Goal: Transaction & Acquisition: Download file/media

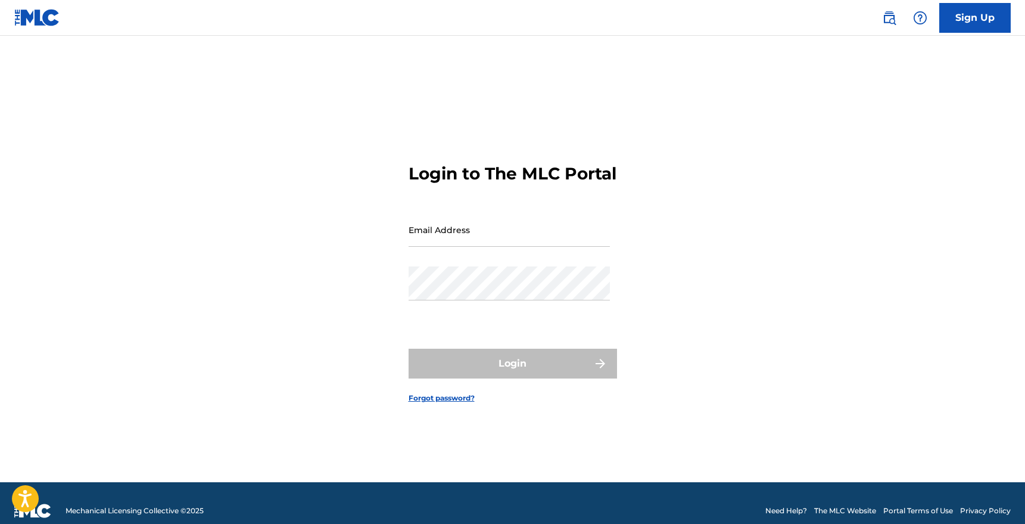
click at [557, 265] on div "Email Address" at bounding box center [509, 240] width 201 height 54
click at [553, 247] on input "Email Address" at bounding box center [509, 230] width 201 height 34
type input "[EMAIL_ADDRESS][DOMAIN_NAME]"
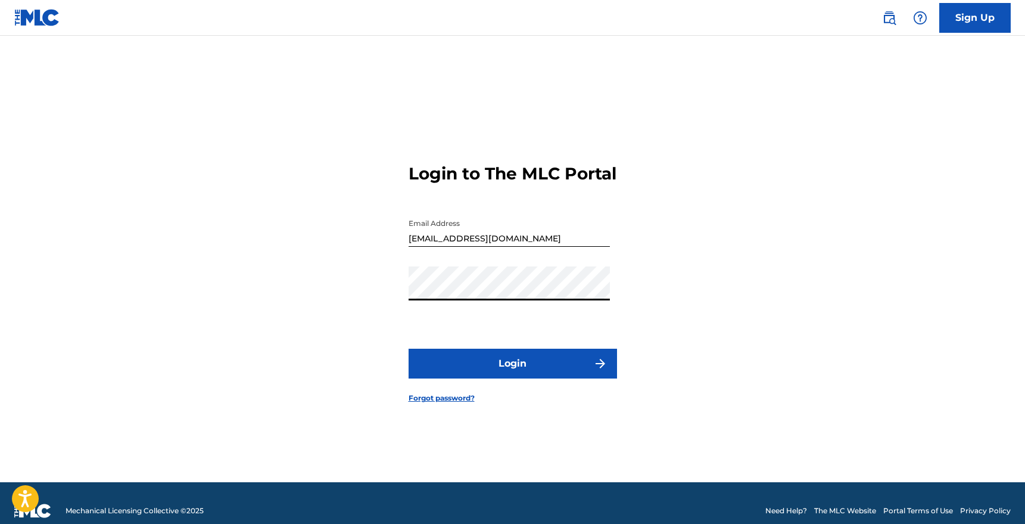
click at [489, 372] on button "Login" at bounding box center [513, 363] width 208 height 30
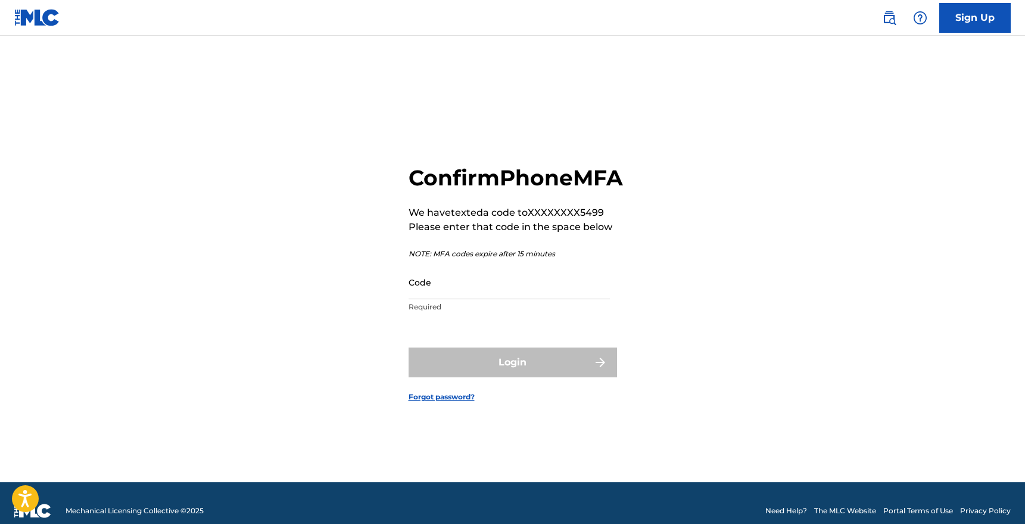
click at [482, 299] on input "Code" at bounding box center [509, 282] width 201 height 34
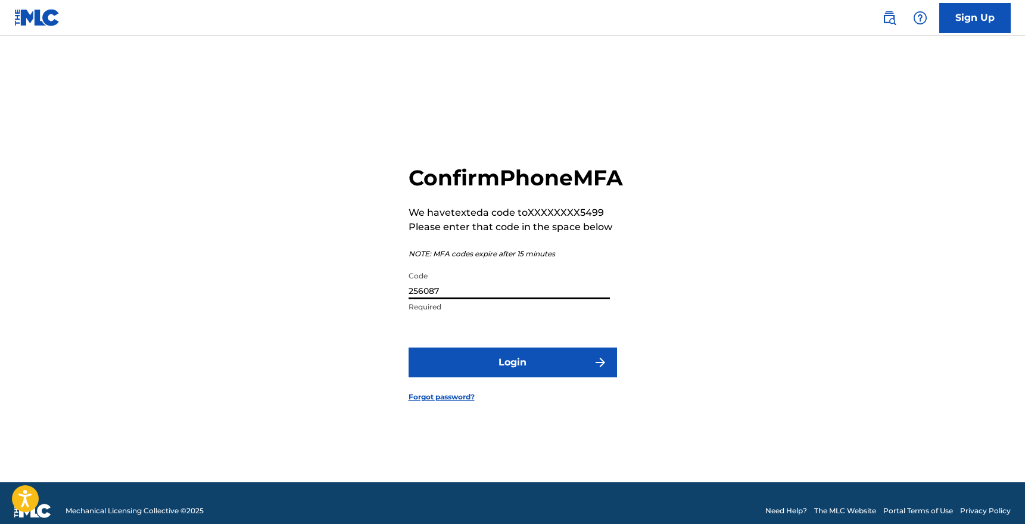
type input "256087"
click at [536, 368] on button "Login" at bounding box center [513, 362] width 208 height 30
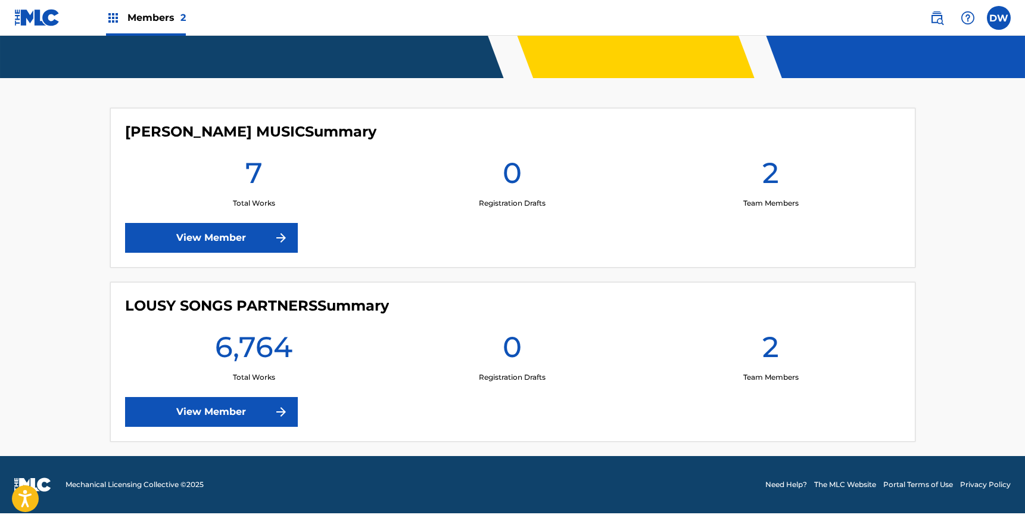
scroll to position [275, 0]
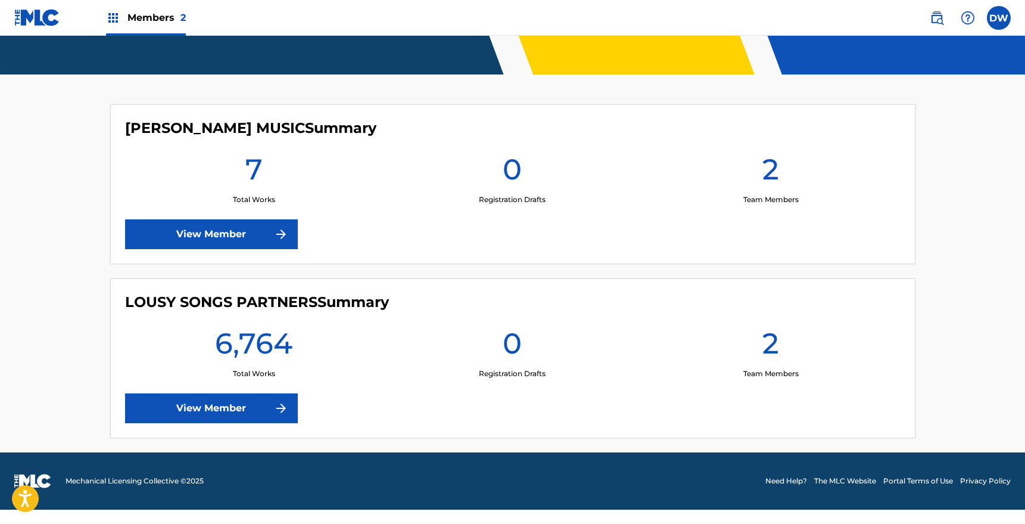
click at [260, 416] on link "View Member" at bounding box center [211, 408] width 173 height 30
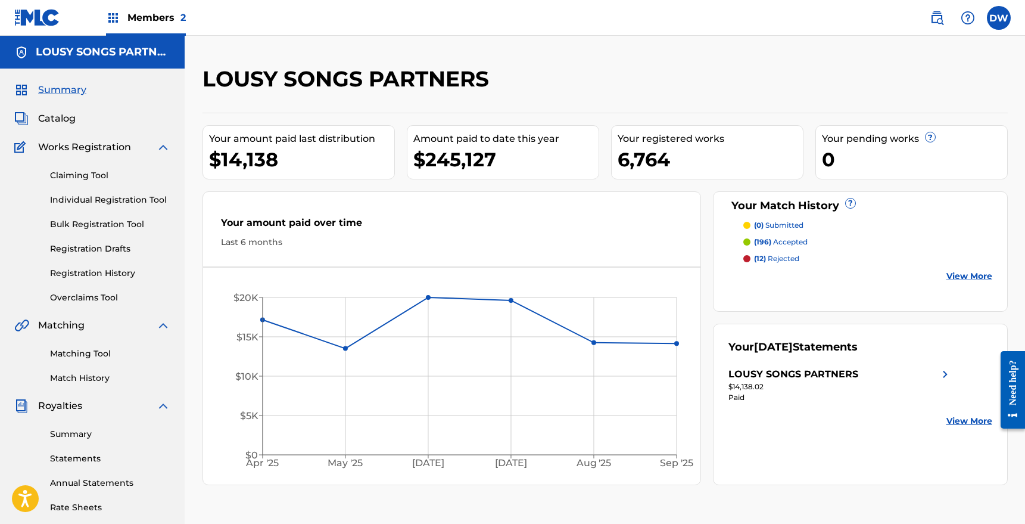
click at [81, 456] on link "Statements" at bounding box center [110, 458] width 120 height 13
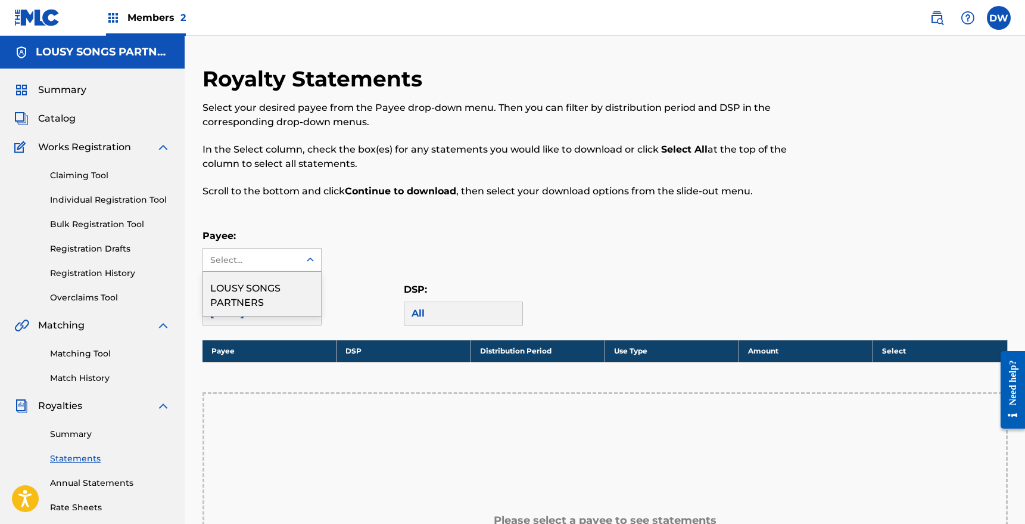
click at [266, 265] on div "Select..." at bounding box center [250, 260] width 81 height 13
click at [261, 288] on div "LOUSY SONGS PARTNERS" at bounding box center [262, 294] width 118 height 44
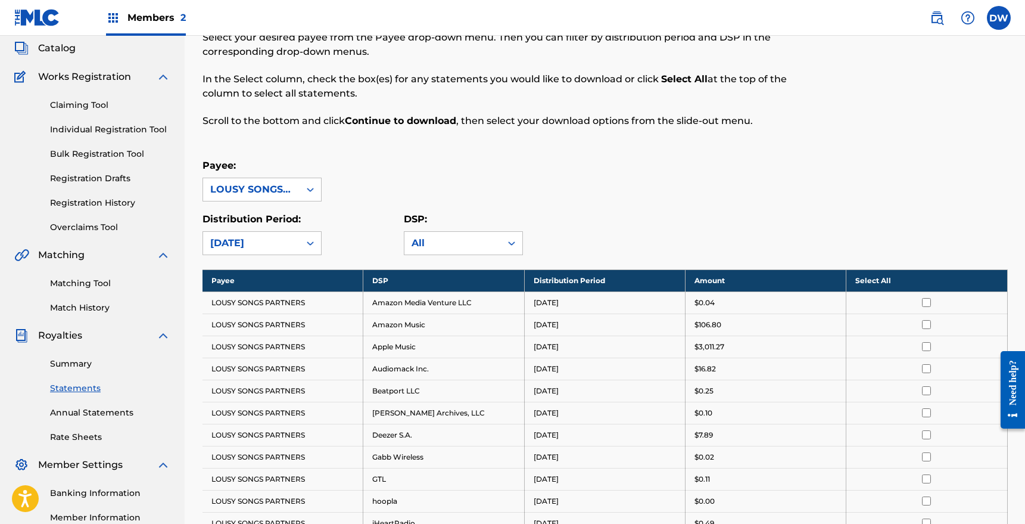
scroll to position [78, 0]
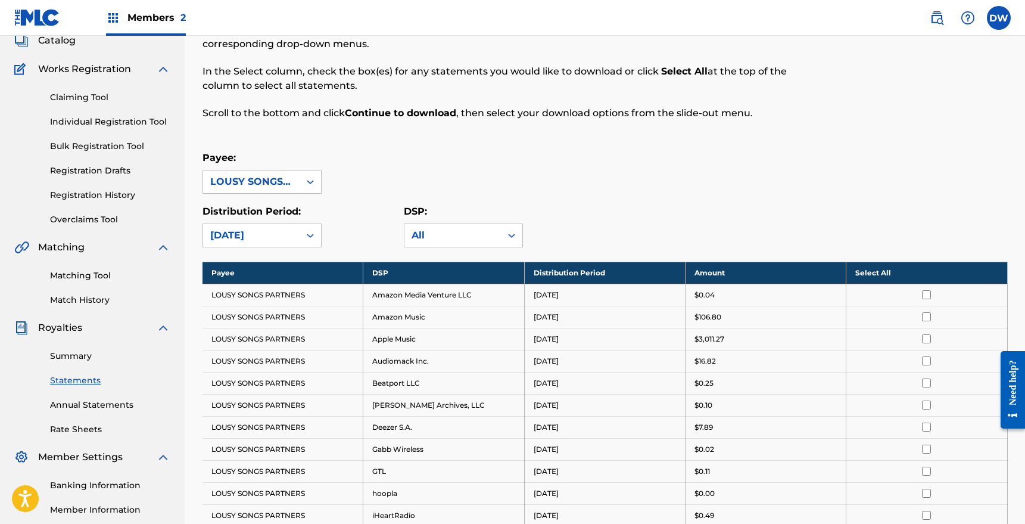
click at [879, 273] on th "Select All" at bounding box center [926, 273] width 161 height 22
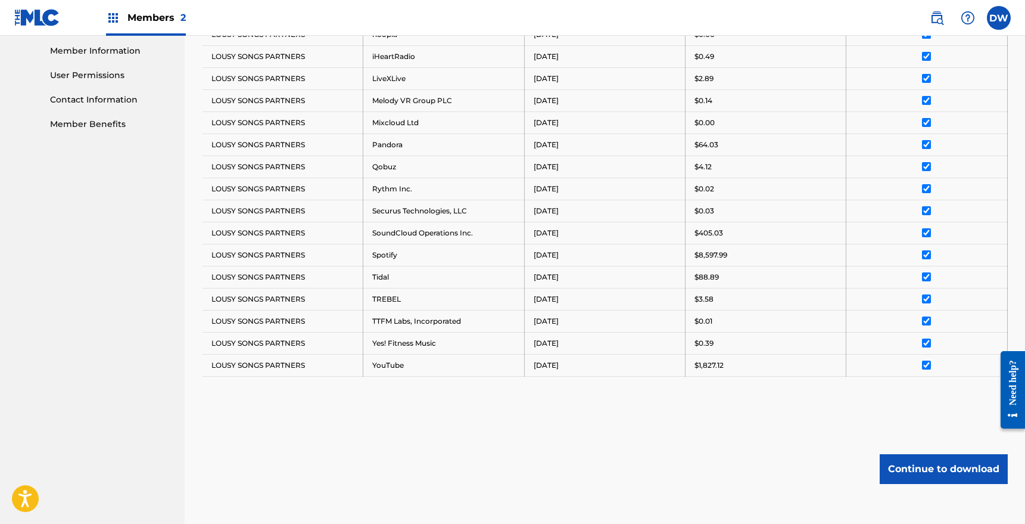
scroll to position [601, 0]
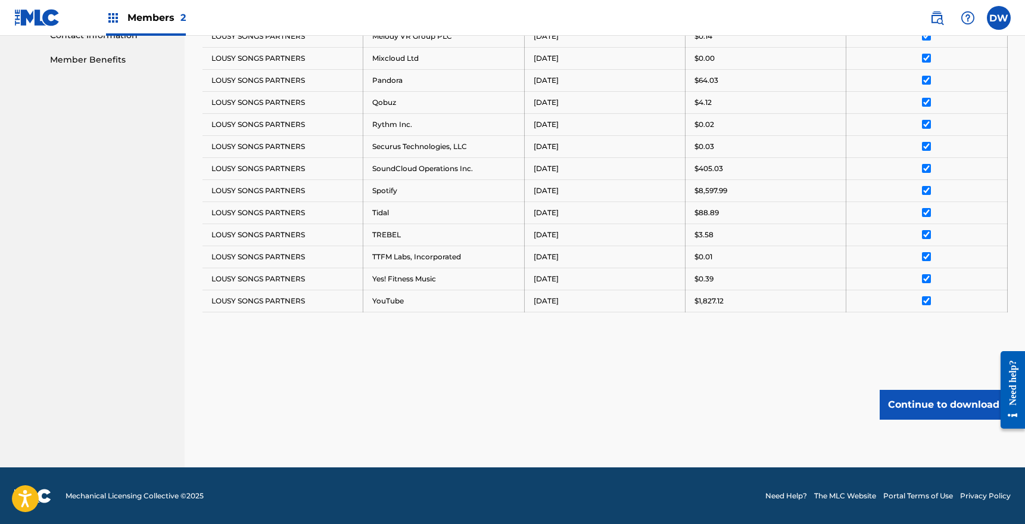
click at [920, 404] on button "Continue to download" at bounding box center [944, 405] width 128 height 30
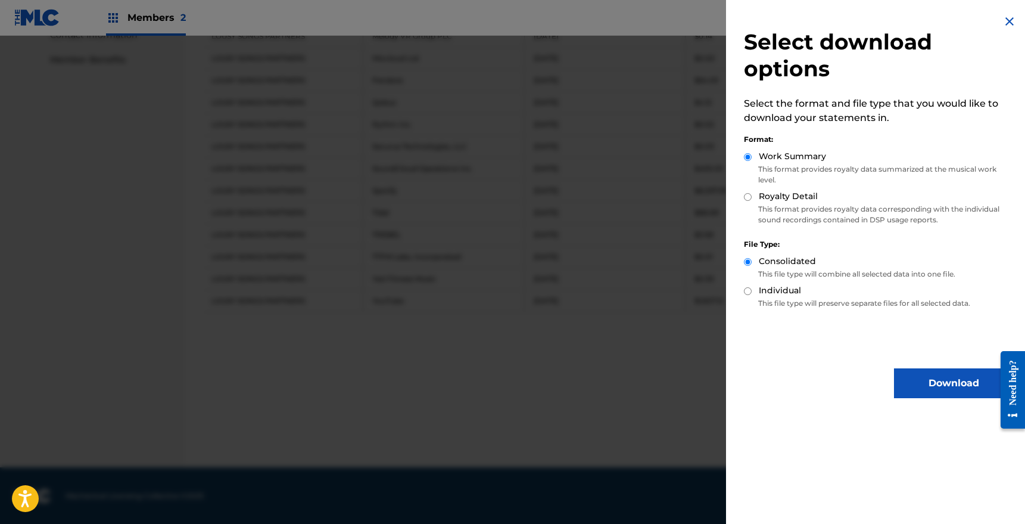
click at [748, 197] on input "Royalty Detail" at bounding box center [748, 197] width 8 height 8
radio input "true"
click at [917, 375] on button "Download" at bounding box center [953, 383] width 119 height 30
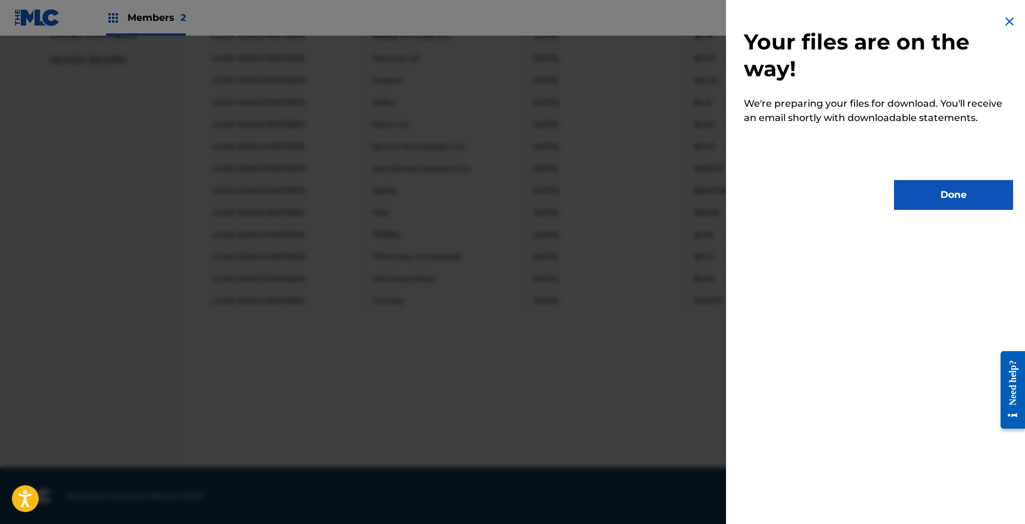
click at [936, 198] on button "Done" at bounding box center [953, 195] width 119 height 30
